Goal: Task Accomplishment & Management: Complete application form

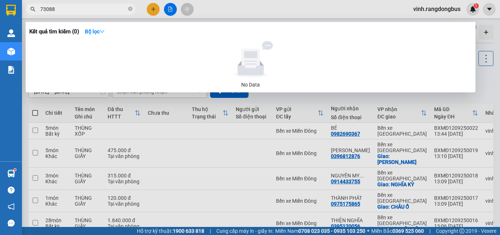
type input "730888"
click at [129, 10] on icon "close-circle" at bounding box center [130, 9] width 4 height 4
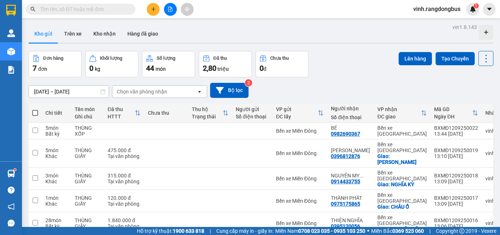
click at [152, 12] on button at bounding box center [153, 9] width 13 height 13
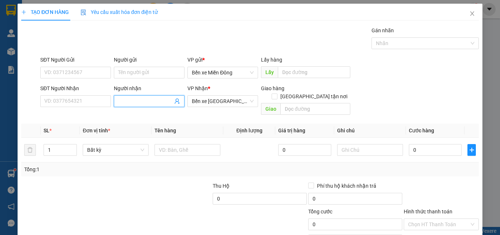
click at [132, 103] on span at bounding box center [149, 101] width 71 height 12
type input "TUỆ"
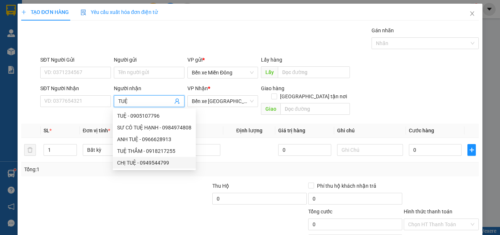
click at [148, 162] on div "CHỊ TUỆ - 0949544799" at bounding box center [154, 163] width 74 height 8
type input "0949544799"
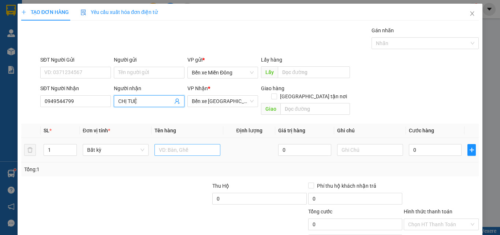
type input "CHỊ TUỆ"
click at [182, 144] on input "text" at bounding box center [188, 150] width 66 height 12
type input "THÙNG VACXIN"
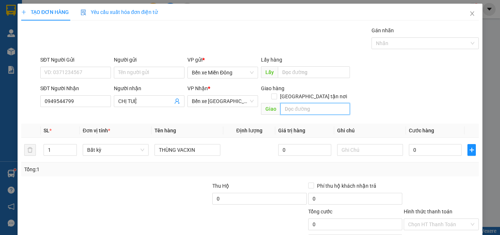
click at [338, 106] on input "text" at bounding box center [316, 109] width 70 height 12
type input "[PERSON_NAME]"
click at [426, 147] on input "0" at bounding box center [435, 150] width 53 height 12
type input "12"
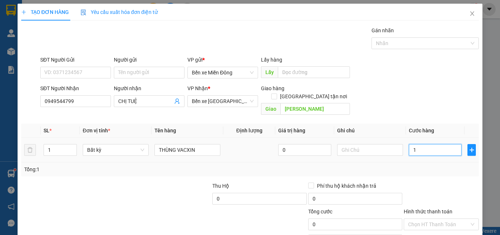
type input "12"
type input "120"
click at [422, 168] on div "Tổng: 1" at bounding box center [250, 169] width 458 height 14
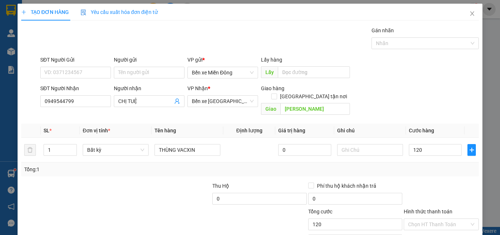
type input "120.000"
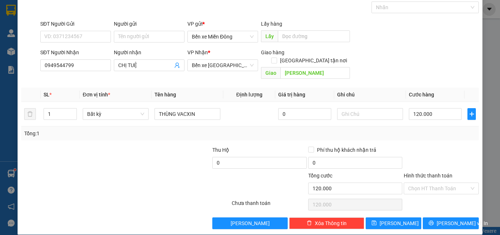
scroll to position [36, 0]
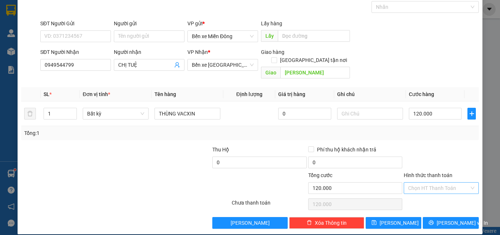
click at [434, 185] on input "Hình thức thanh toán" at bounding box center [438, 187] width 61 height 11
click at [429, 193] on div "Tại văn phòng" at bounding box center [437, 194] width 66 height 8
type input "0"
click at [436, 217] on button "[PERSON_NAME] và In" at bounding box center [451, 223] width 56 height 12
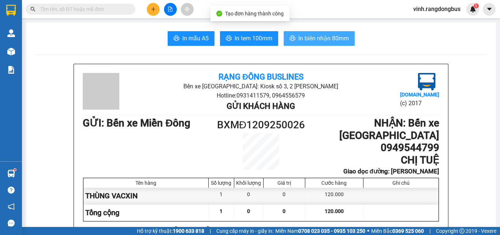
click at [316, 33] on button "In biên nhận 80mm" at bounding box center [319, 38] width 71 height 15
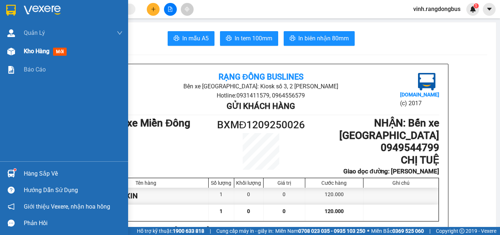
click at [12, 47] on div at bounding box center [11, 51] width 13 height 13
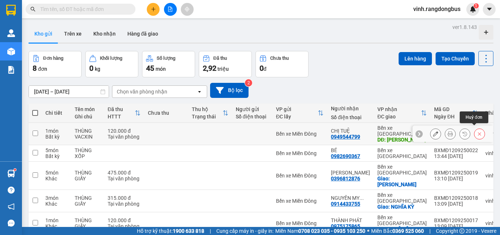
click at [477, 132] on icon at bounding box center [479, 133] width 5 height 5
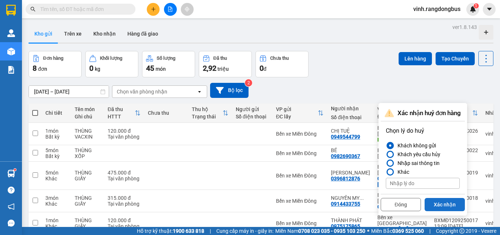
click at [440, 203] on button "Xác nhận" at bounding box center [445, 204] width 40 height 13
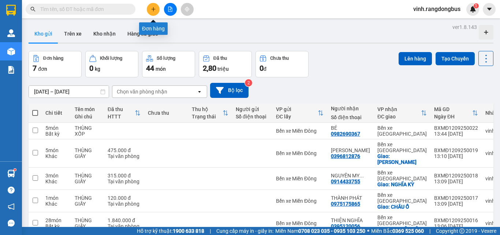
click at [153, 11] on icon "plus" at bounding box center [153, 9] width 5 height 5
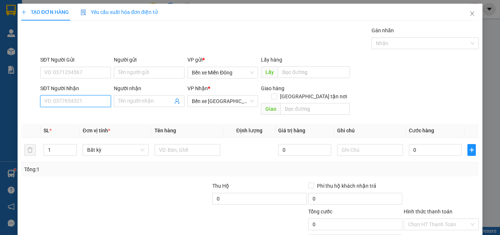
click at [58, 98] on input "SĐT Người Nhận" at bounding box center [75, 101] width 71 height 12
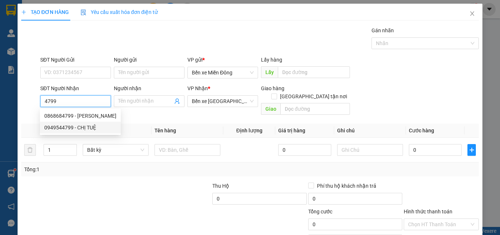
click at [81, 126] on div "0949544799 - CHỊ TUỆ" at bounding box center [80, 127] width 72 height 8
type input "0949544799"
type input "CHỊ TUỆ"
type input "[PERSON_NAME]"
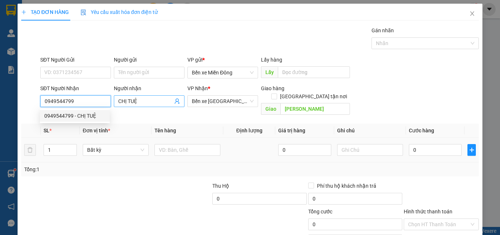
type input "90.000"
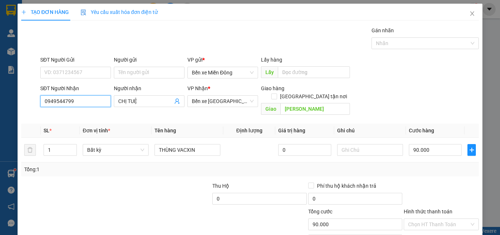
type input "0949544799"
click at [448, 168] on div "Tổng: 1" at bounding box center [250, 169] width 458 height 14
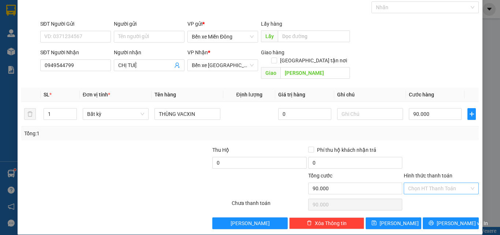
scroll to position [36, 0]
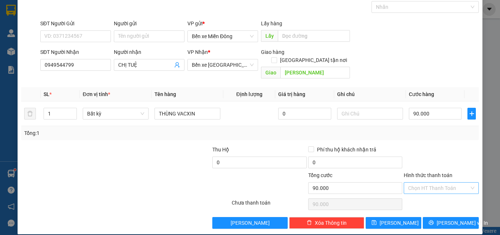
click at [438, 182] on input "Hình thức thanh toán" at bounding box center [438, 187] width 61 height 11
click at [424, 194] on div "Tại văn phòng" at bounding box center [437, 194] width 66 height 8
type input "0"
click at [407, 219] on button "[PERSON_NAME]" at bounding box center [394, 223] width 56 height 12
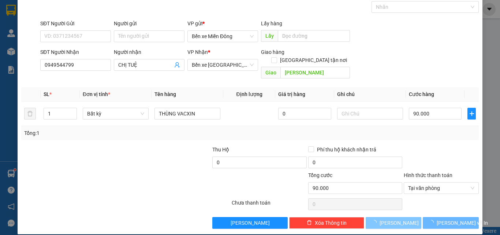
type input "0"
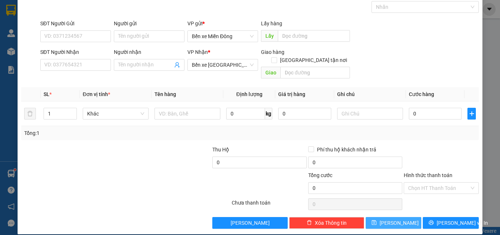
scroll to position [0, 0]
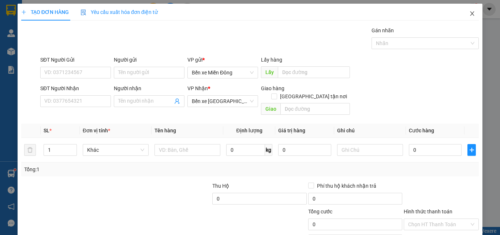
click at [470, 14] on icon "close" at bounding box center [473, 14] width 6 height 6
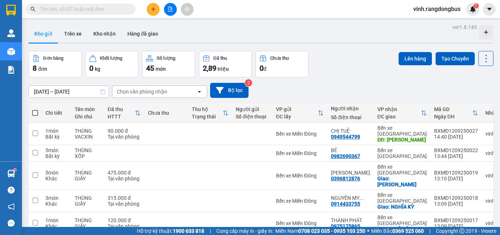
click at [167, 10] on button at bounding box center [170, 9] width 13 height 13
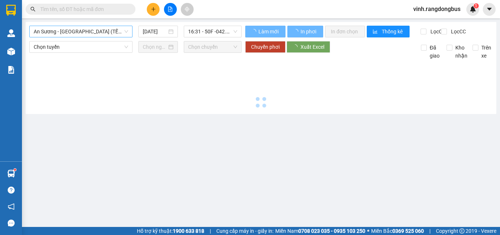
click at [88, 31] on span "An Sương - [GEOGRAPHIC_DATA] (TẾT)" at bounding box center [81, 31] width 95 height 11
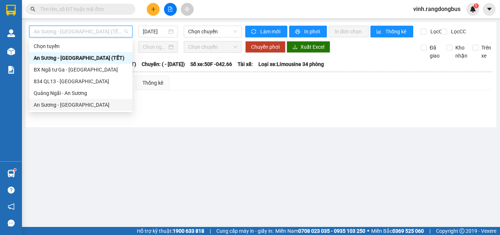
click at [73, 105] on div "An Sương - [GEOGRAPHIC_DATA]" at bounding box center [81, 105] width 95 height 8
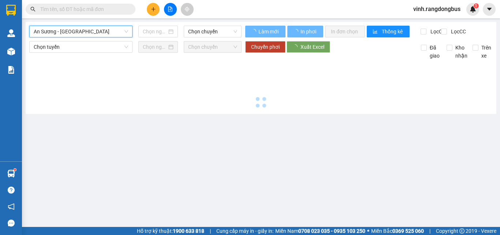
type input "[DATE]"
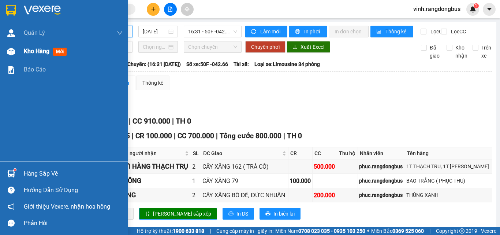
click at [6, 53] on div at bounding box center [11, 51] width 13 height 13
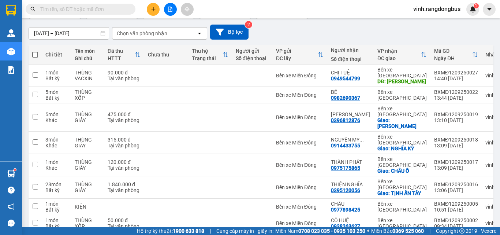
scroll to position [61, 0]
